Goal: Task Accomplishment & Management: Manage account settings

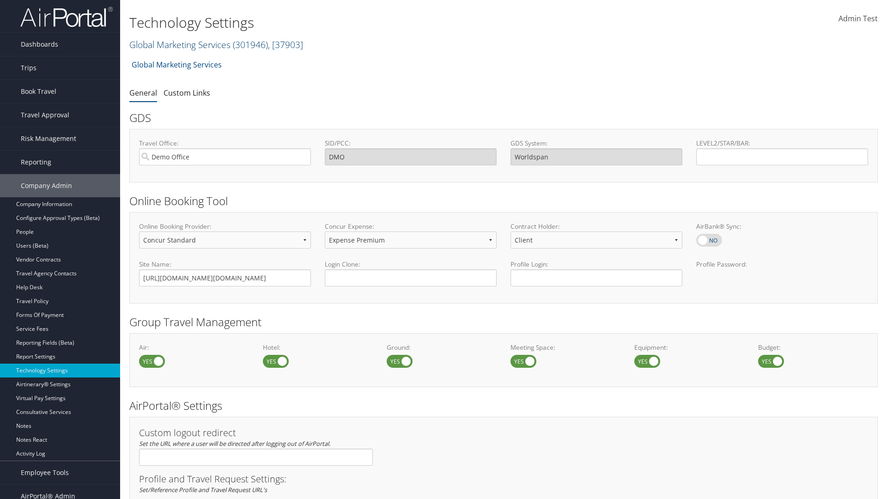
click at [179, 44] on link "Global Marketing Services ( 301946 ) , [ 37903 ]" at bounding box center [216, 44] width 174 height 12
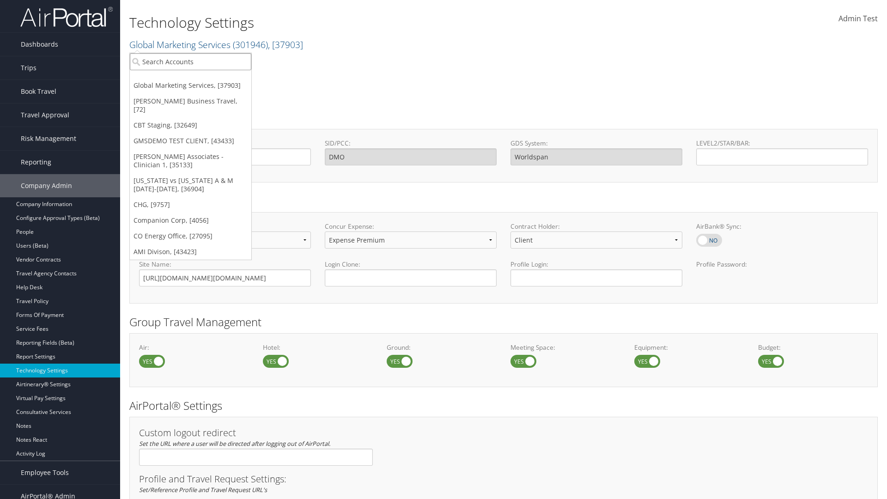
click at [190, 61] on input "search" at bounding box center [191, 61] width 122 height 17
type input "CBTSTG"
click at [190, 79] on div "CBT Staging (CBTSTG), [32649]" at bounding box center [191, 78] width 132 height 8
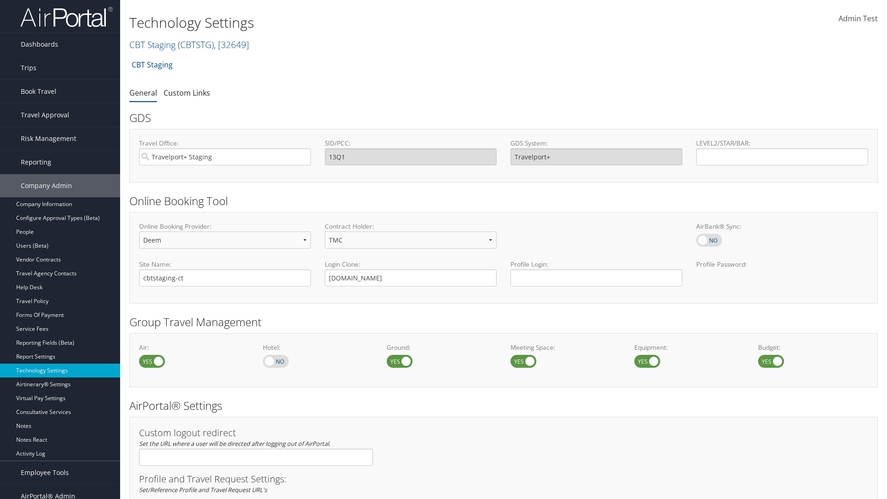
scroll to position [566, 0]
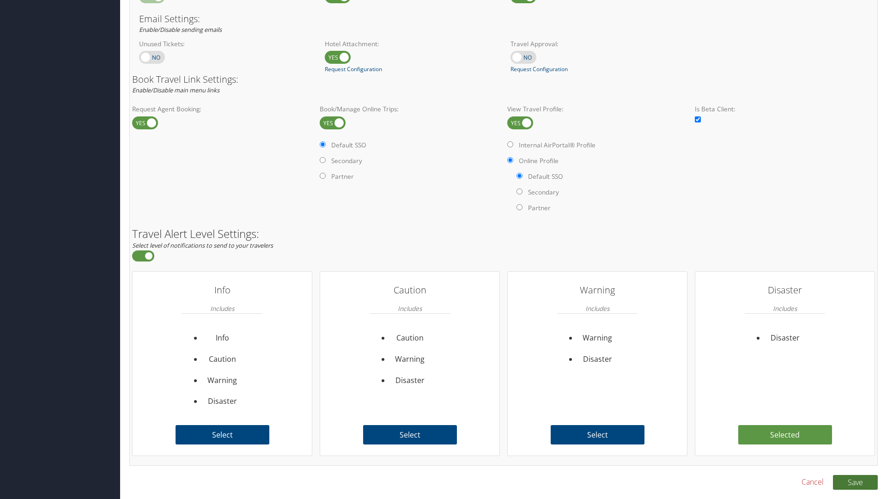
click at [855, 482] on button "Save" at bounding box center [855, 482] width 45 height 15
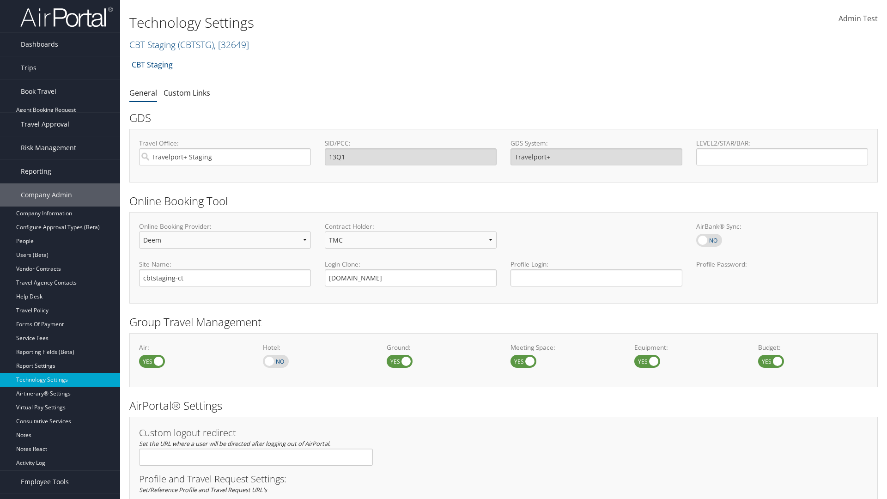
click at [60, 131] on link "Book/Manage Online Trips" at bounding box center [60, 138] width 120 height 14
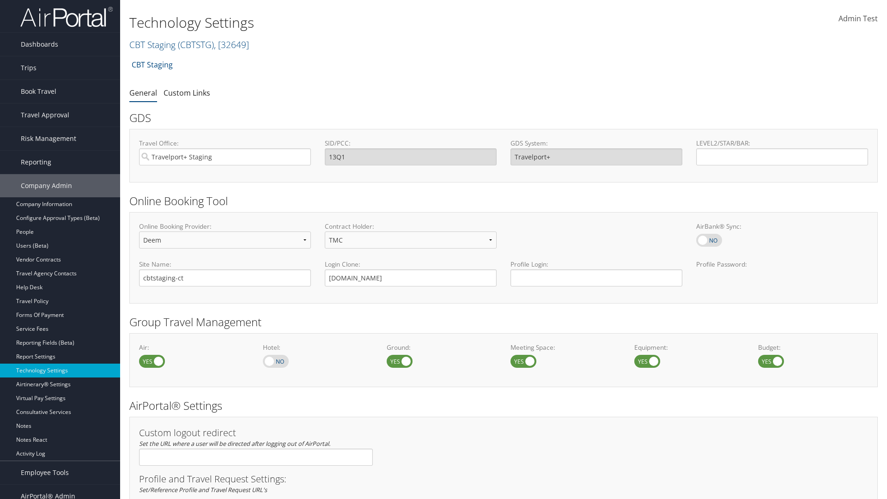
select select "4"
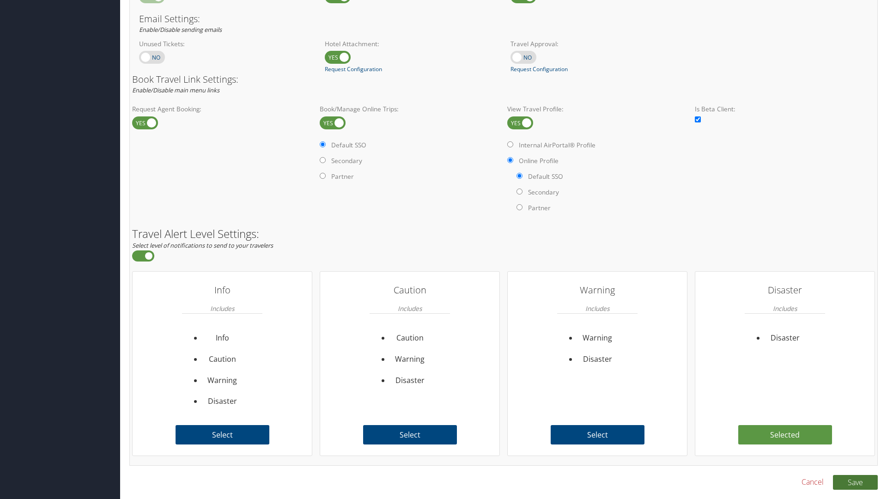
click at [855, 482] on button "Save" at bounding box center [855, 482] width 45 height 15
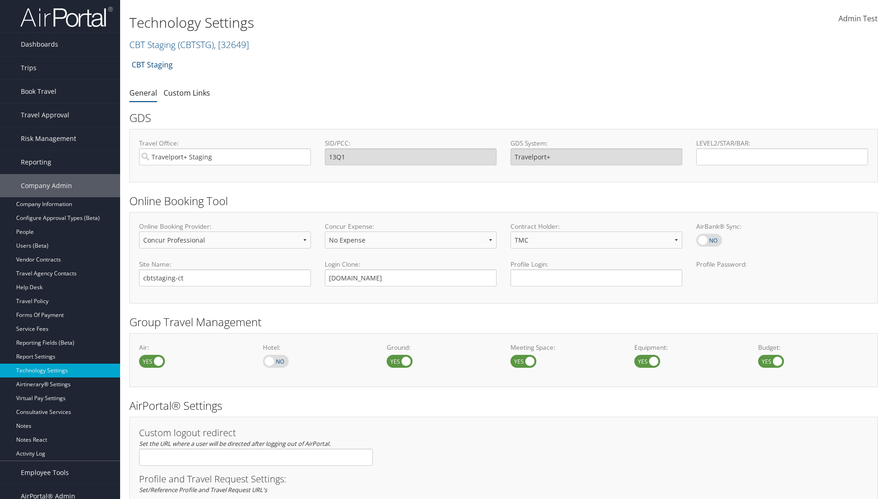
select select "4"
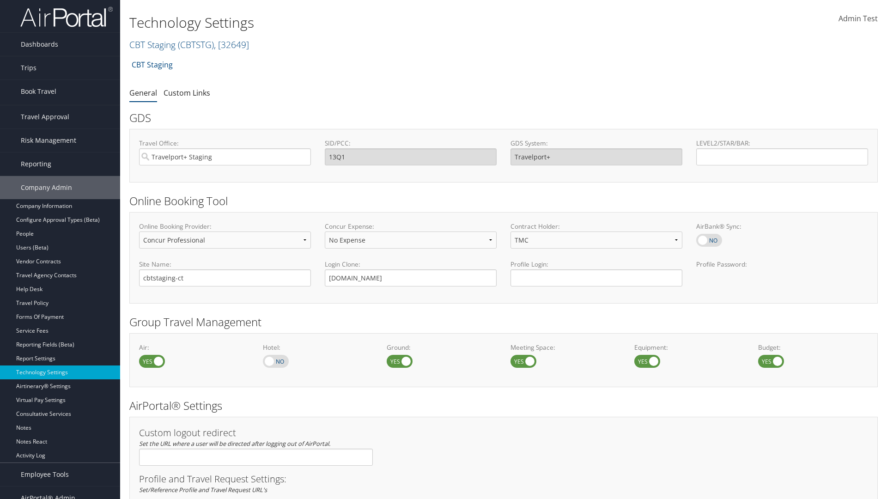
click at [60, 131] on link "Book/Manage Online Trips" at bounding box center [60, 138] width 120 height 14
